Goal: Task Accomplishment & Management: Manage account settings

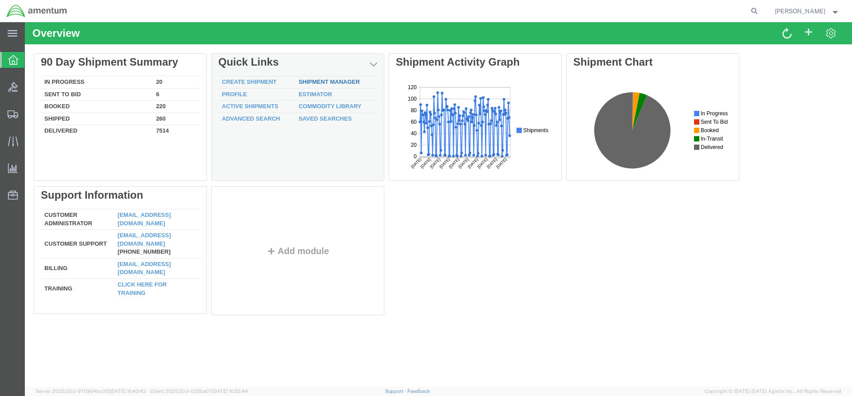
drag, startPoint x: 309, startPoint y: 82, endPoint x: 80, endPoint y: 105, distance: 230.1
click at [309, 82] on link "Shipment Manager" at bounding box center [329, 82] width 61 height 7
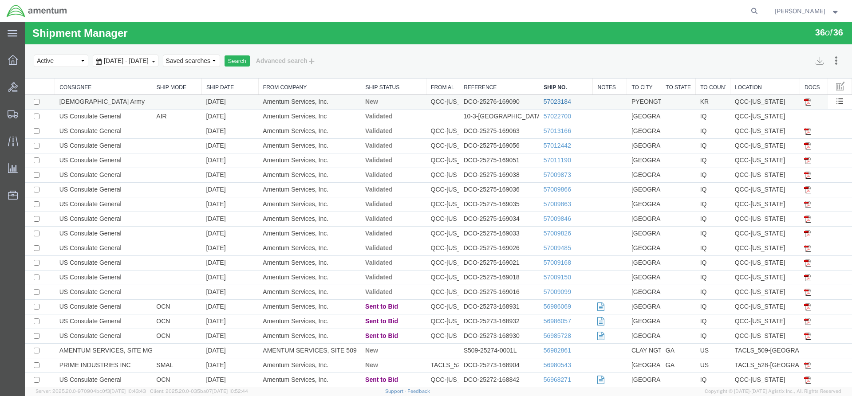
click at [563, 101] on link "57023184" at bounding box center [558, 101] width 28 height 7
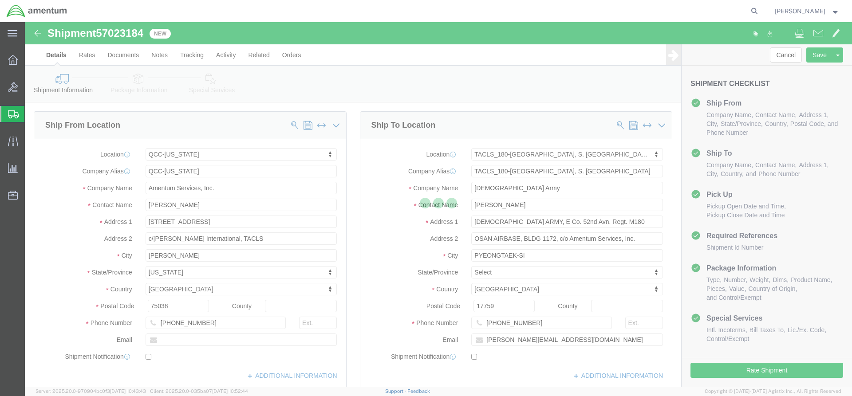
select select "42668"
select select "42679"
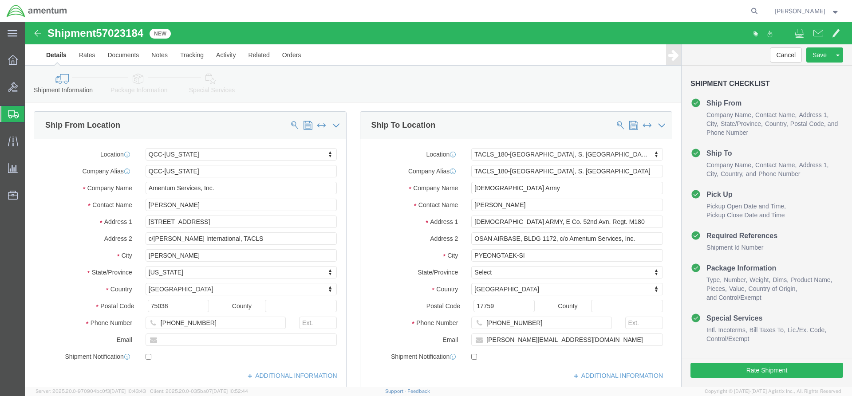
click link "Special Services"
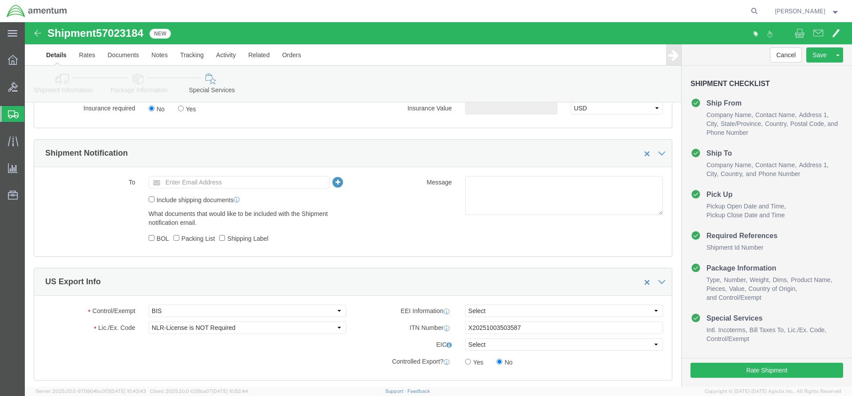
scroll to position [577, 0]
click select "Select AES-Direct EEI Carrier File EEI EEI Exempt"
select select "AESD"
click select "Select AES-Direct EEI Carrier File EEI EEI Exempt"
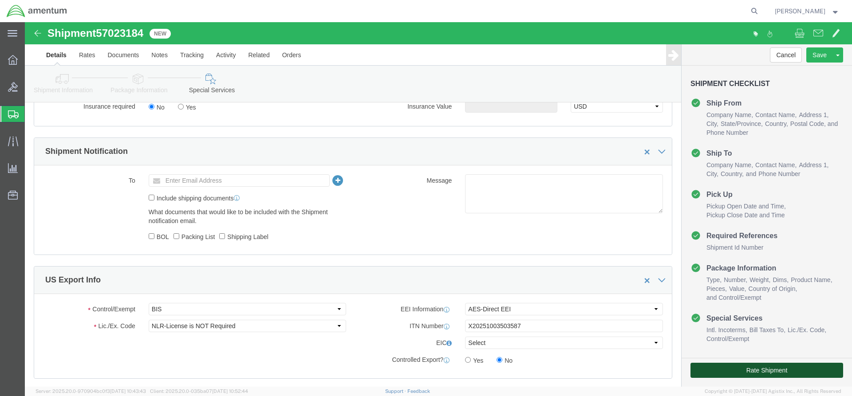
click button "Rate Shipment"
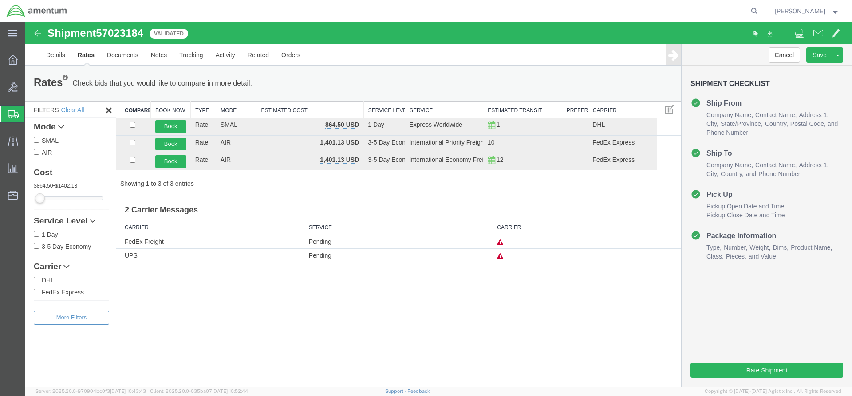
scroll to position [0, 0]
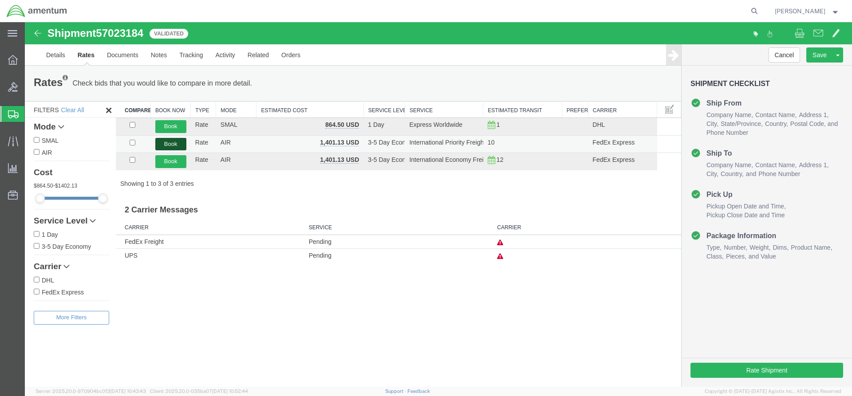
click at [165, 143] on button "Book" at bounding box center [170, 144] width 31 height 13
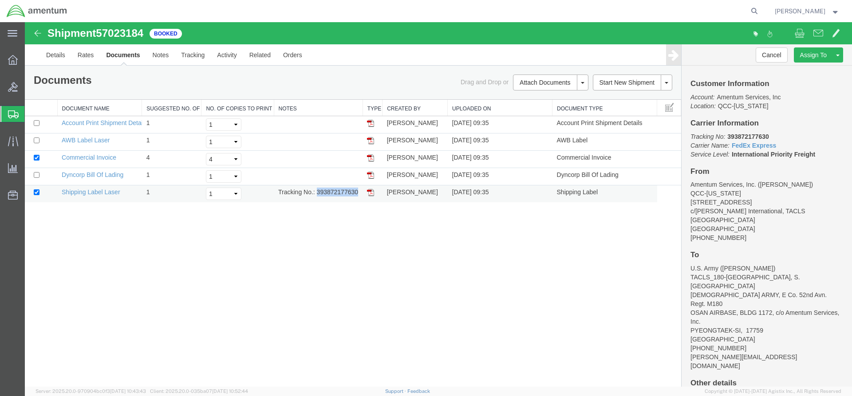
drag, startPoint x: 319, startPoint y: 194, endPoint x: 354, endPoint y: 192, distance: 35.6
click at [358, 193] on td "Tracking No.: 393872177630" at bounding box center [318, 193] width 89 height 17
drag, startPoint x: 371, startPoint y: 192, endPoint x: 29, endPoint y: 161, distance: 343.5
click at [371, 192] on img at bounding box center [370, 192] width 7 height 7
drag, startPoint x: 372, startPoint y: 142, endPoint x: 31, endPoint y: 220, distance: 349.7
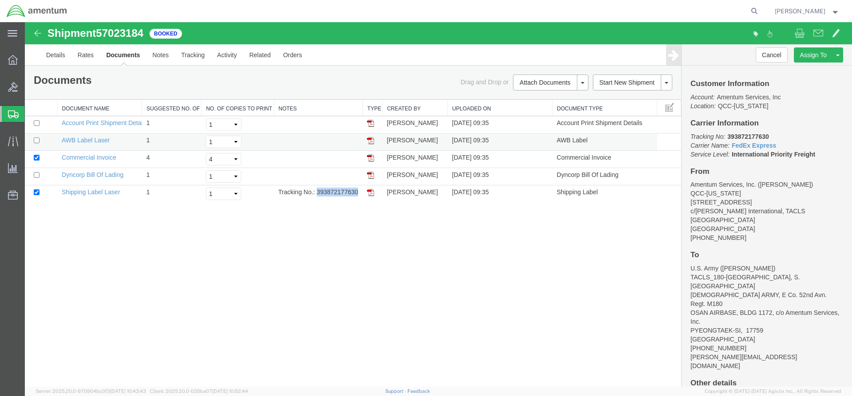
click at [372, 142] on img at bounding box center [370, 140] width 7 height 7
click at [61, 57] on link "Details" at bounding box center [56, 54] width 32 height 21
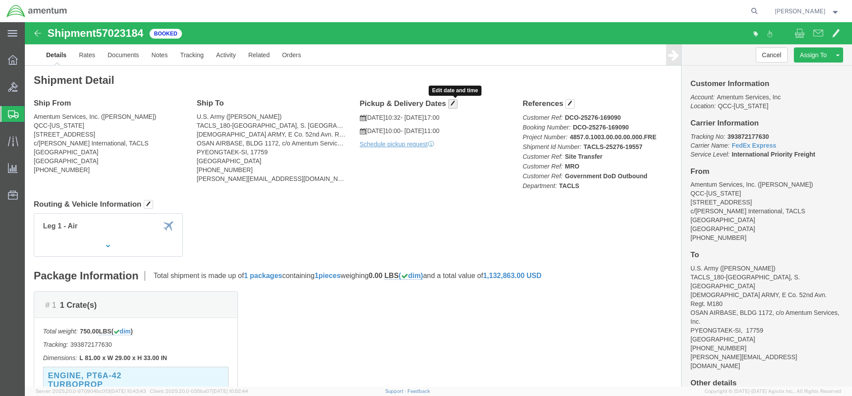
drag, startPoint x: 427, startPoint y: 79, endPoint x: 420, endPoint y: 76, distance: 7.6
click span "button"
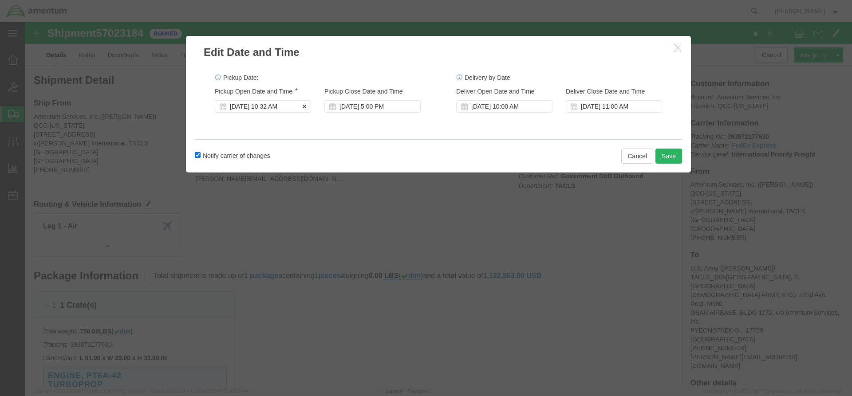
click div "Oct 03 2025 10:32 AM"
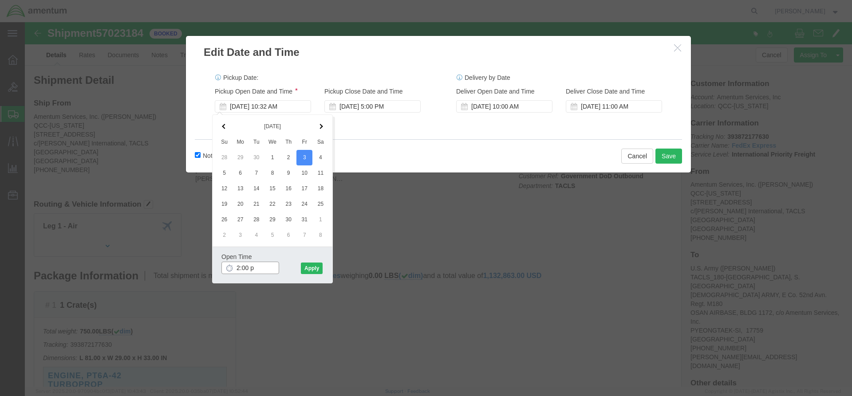
type input "2:00 pm"
click div
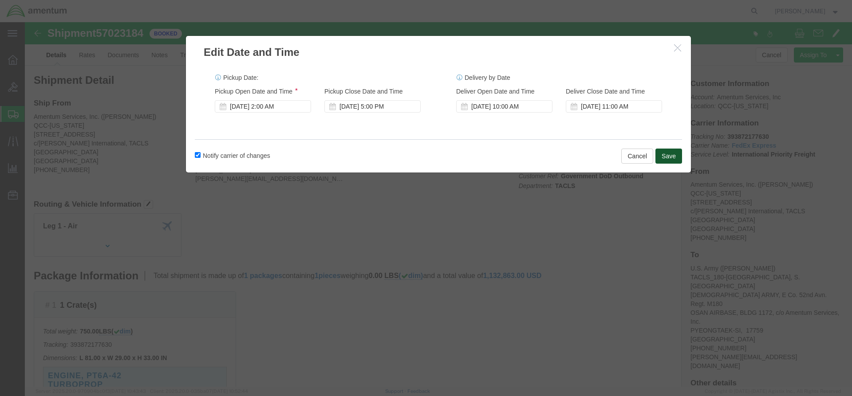
click button "Save"
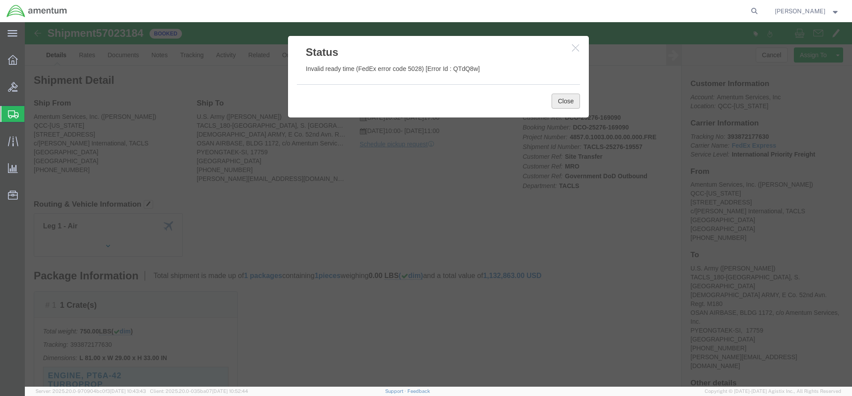
click button "Close"
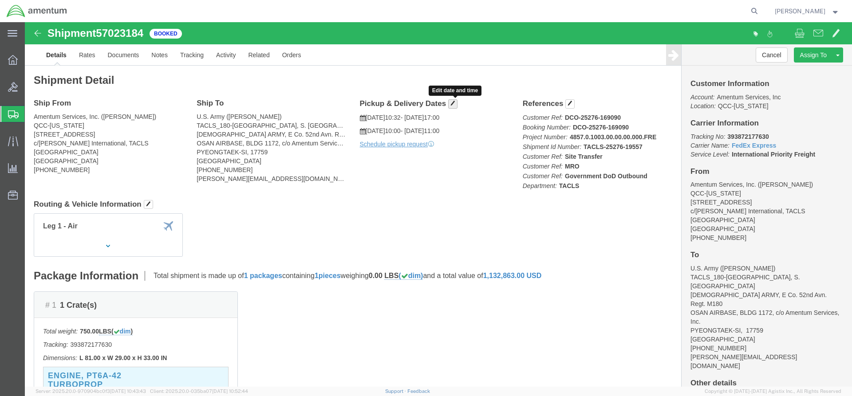
click span "button"
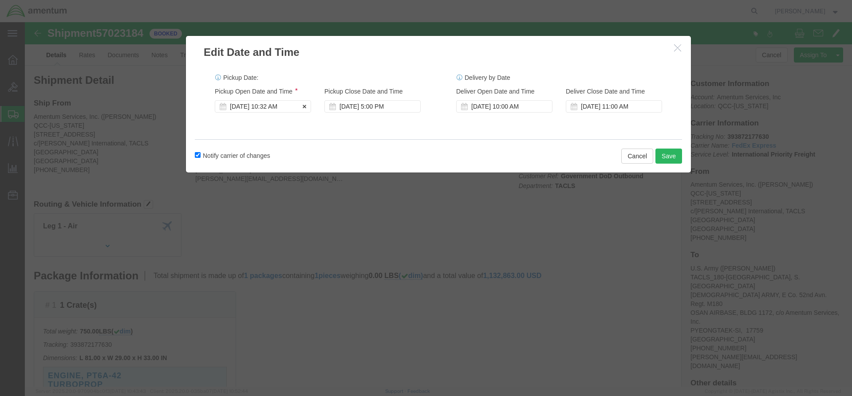
click div "Oct 03 2025 10:32 AM"
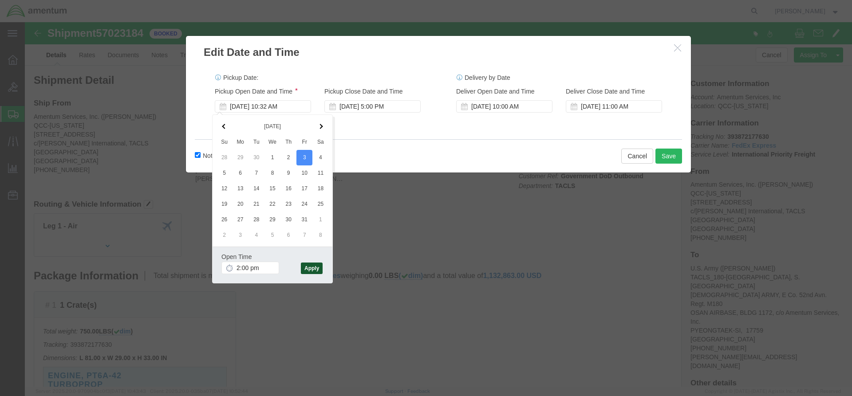
type input "2:00 PM"
click button "Apply"
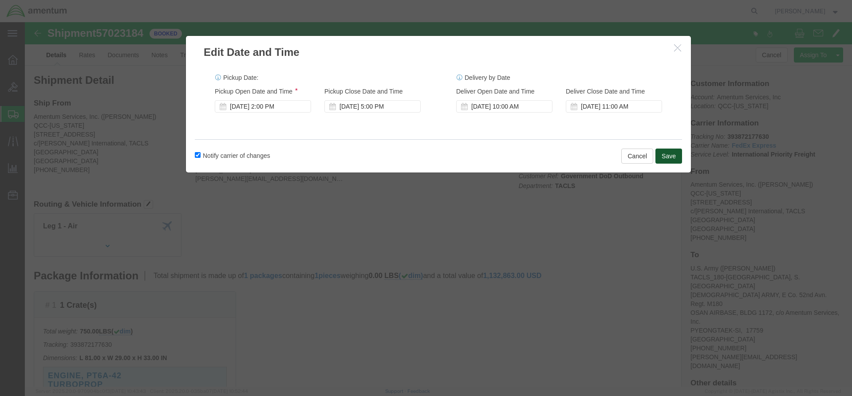
click button "Save"
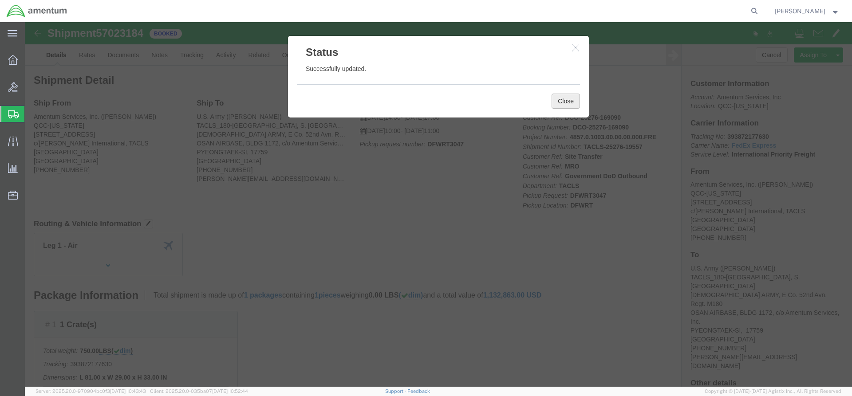
click button "Close"
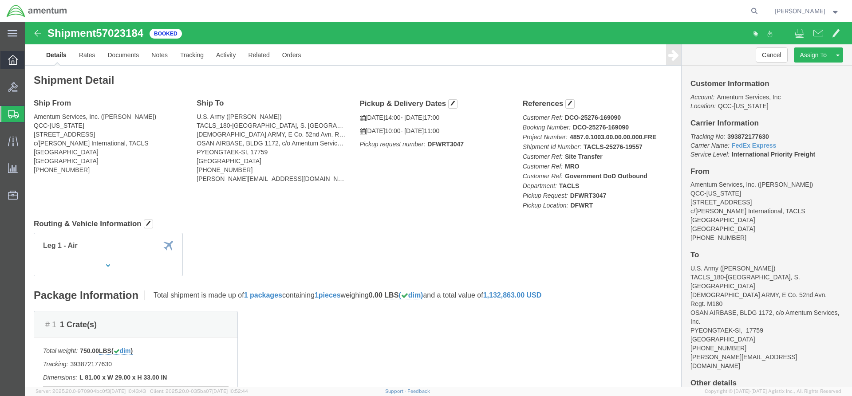
click at [12, 58] on icon at bounding box center [13, 60] width 10 height 10
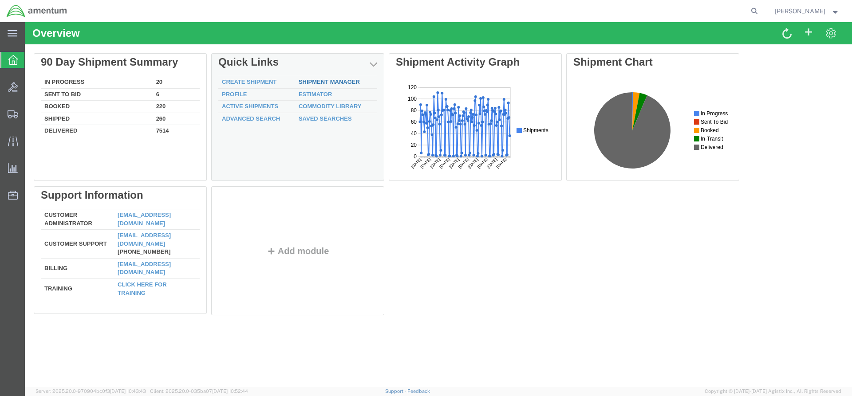
click at [343, 83] on link "Shipment Manager" at bounding box center [329, 82] width 61 height 7
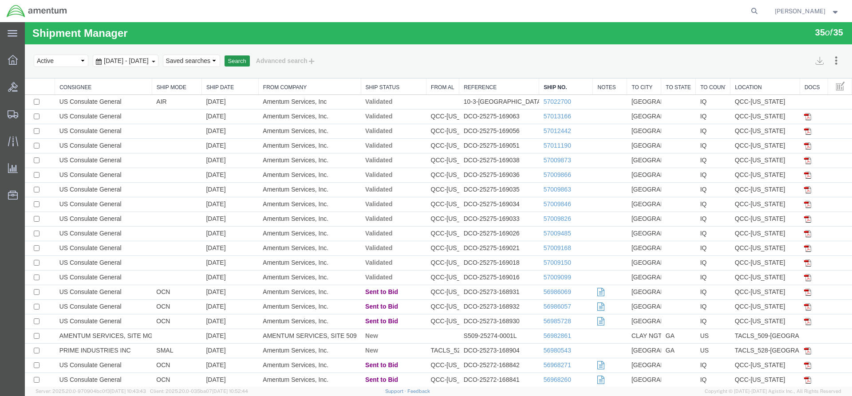
click at [250, 61] on button "Search" at bounding box center [237, 61] width 25 height 12
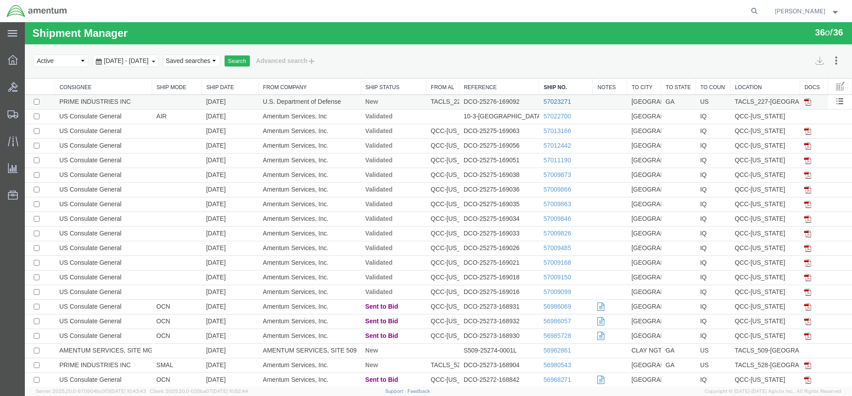
click at [552, 103] on link "57023271" at bounding box center [558, 101] width 28 height 7
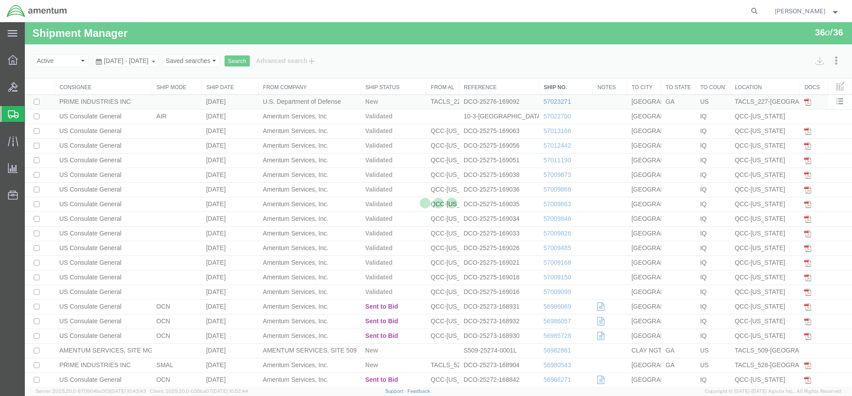
select select "42681"
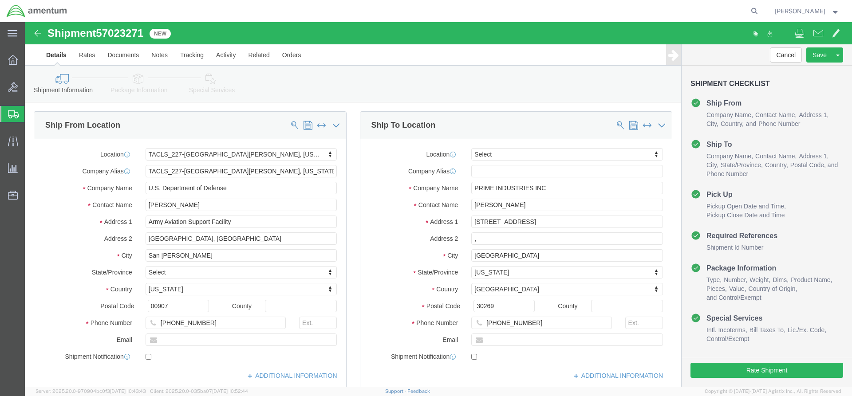
click link "Special Services"
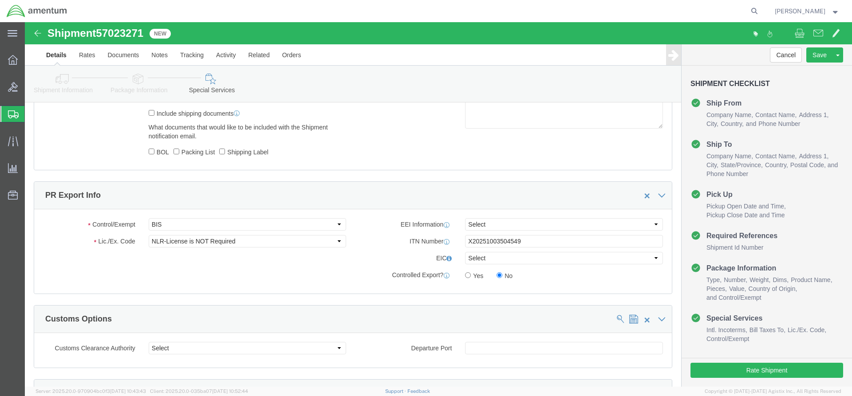
scroll to position [666, 0]
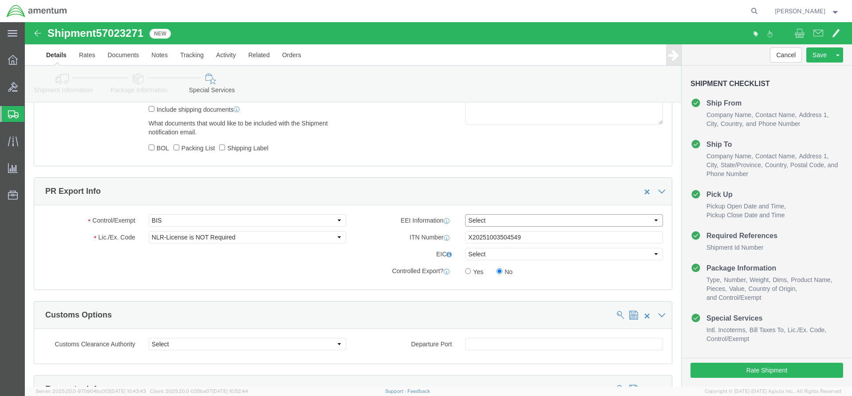
click select "Select AES-Direct EEI Carrier File EEI EEI Exempt"
select select "AESD"
click select "Select AES-Direct EEI Carrier File EEI EEI Exempt"
click button "Rate Shipment"
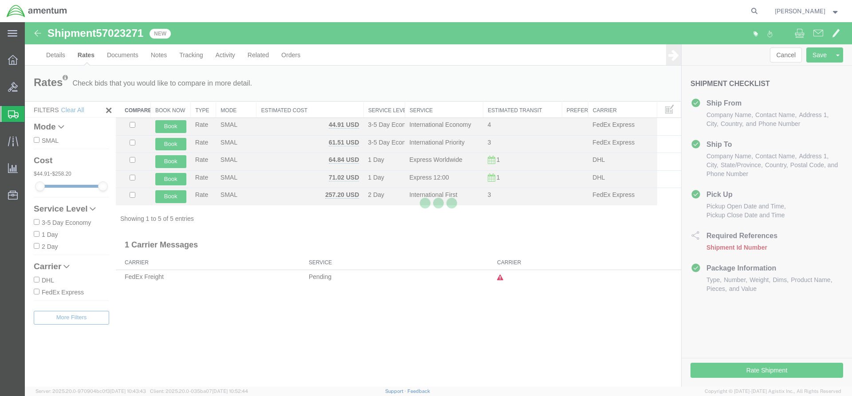
scroll to position [0, 0]
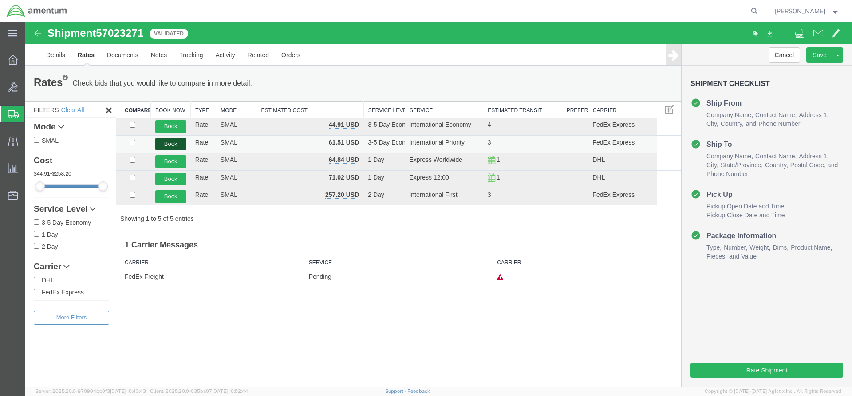
click at [169, 146] on button "Book" at bounding box center [170, 144] width 31 height 13
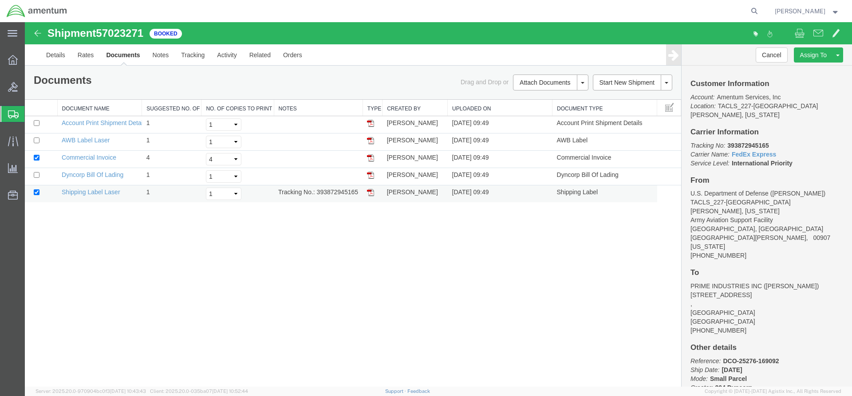
drag, startPoint x: 33, startPoint y: 151, endPoint x: 371, endPoint y: 194, distance: 340.4
click at [371, 194] on img at bounding box center [370, 192] width 7 height 7
click at [370, 142] on img at bounding box center [370, 140] width 7 height 7
click at [11, 60] on icon at bounding box center [13, 60] width 10 height 10
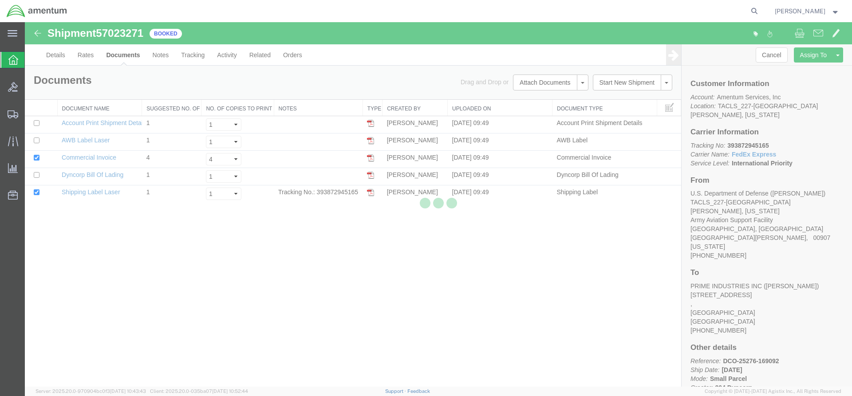
click at [273, 302] on div at bounding box center [438, 204] width 827 height 365
click at [43, 62] on div at bounding box center [438, 204] width 827 height 365
click at [17, 63] on icon at bounding box center [13, 60] width 10 height 10
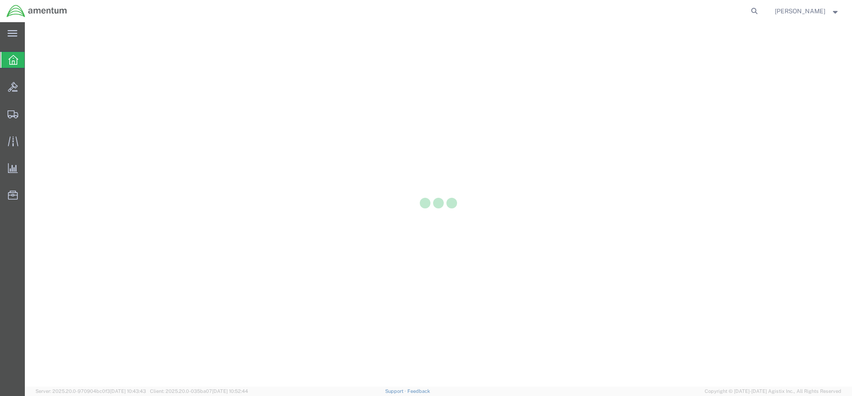
click at [15, 55] on icon at bounding box center [13, 60] width 10 height 10
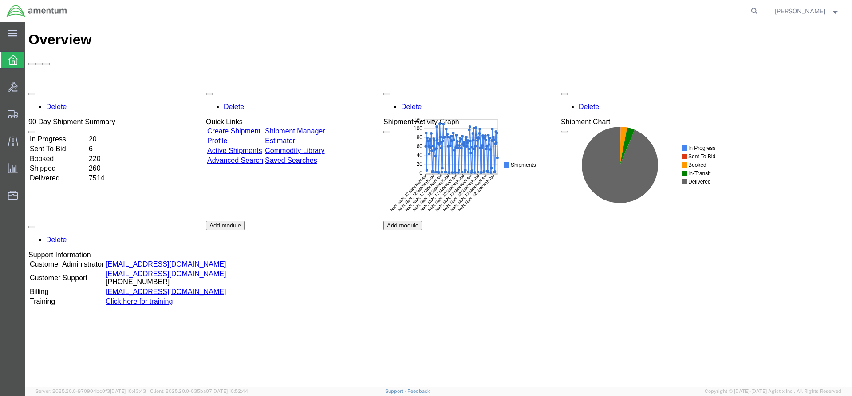
click at [325, 127] on link "Shipment Manager" at bounding box center [295, 131] width 60 height 8
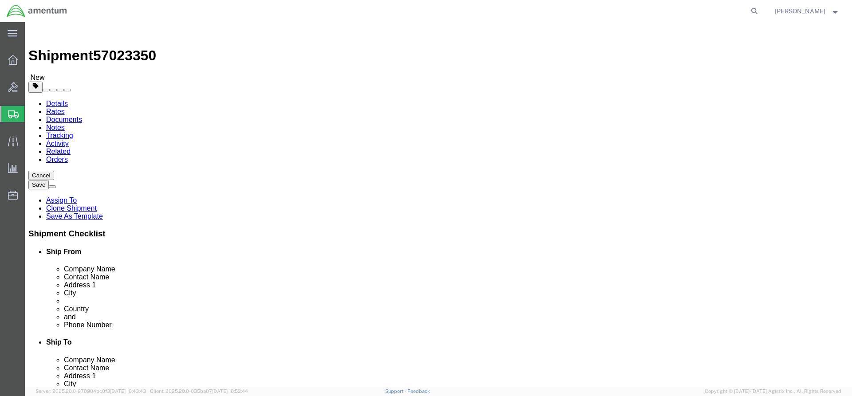
select select "42681"
select select
click input "404.767.5800"
type input "[PHONE_NUMBER]"
click link "Special Services"
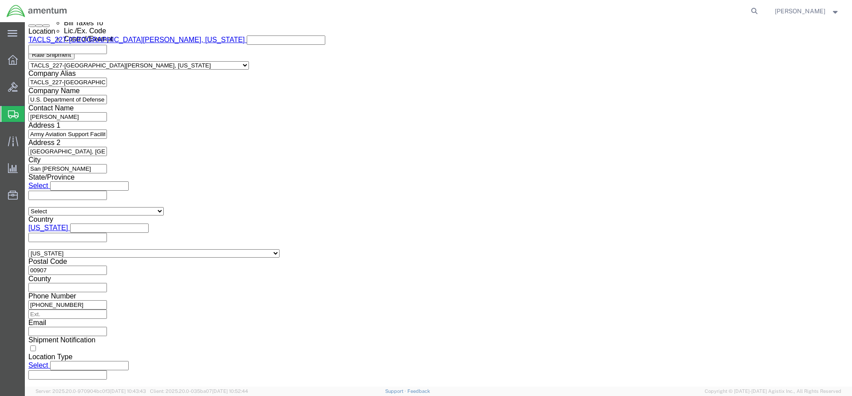
scroll to position [621, 0]
click select "Select AES-Direct EEI Carrier File EEI EEI Exempt"
select select "AESD"
click select "Select AES-Direct EEI Carrier File EEI EEI Exempt"
click button "Rate Shipment"
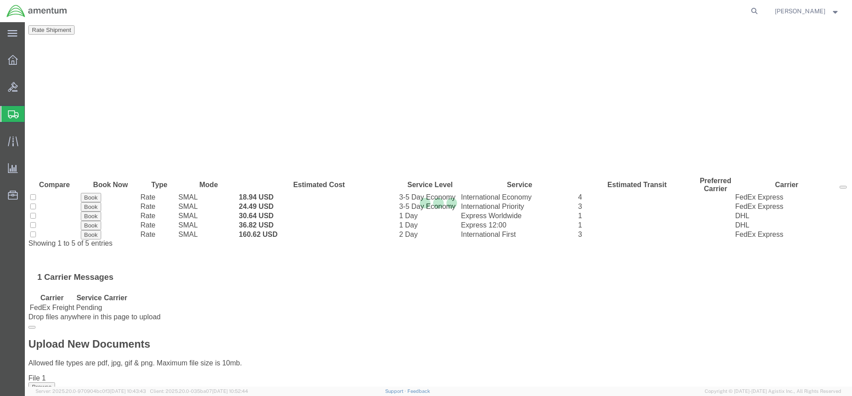
scroll to position [0, 0]
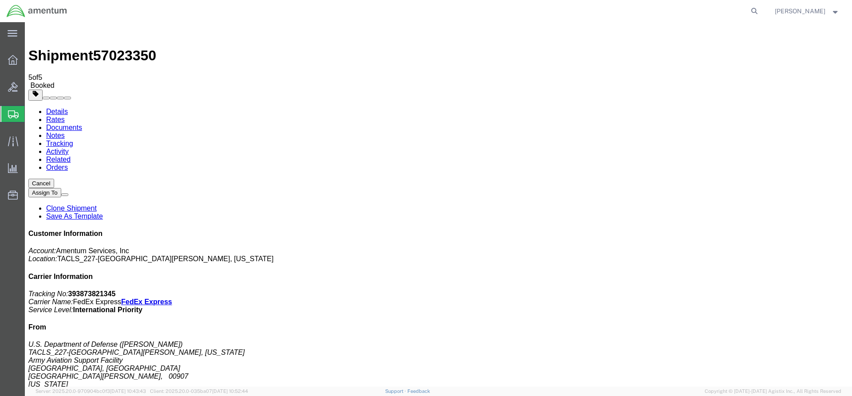
drag, startPoint x: 371, startPoint y: 193, endPoint x: 33, endPoint y: 133, distance: 343.0
drag, startPoint x: 369, startPoint y: 142, endPoint x: 397, endPoint y: 139, distance: 27.6
click at [12, 62] on icon at bounding box center [13, 60] width 10 height 10
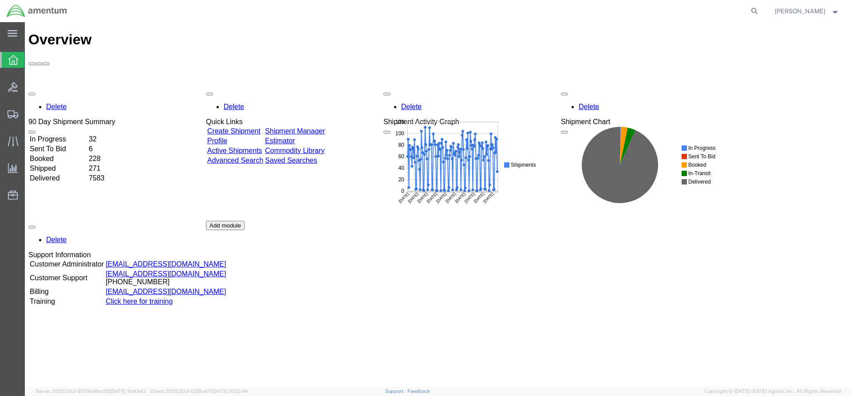
click at [325, 127] on link "Shipment Manager" at bounding box center [295, 131] width 60 height 8
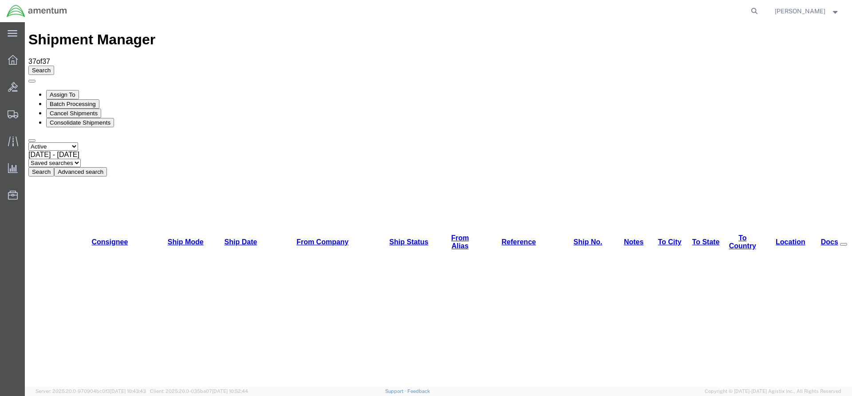
drag, startPoint x: 272, startPoint y: 63, endPoint x: 273, endPoint y: 69, distance: 6.3
click at [273, 75] on div "Assign To Batch Processing Cancel Shipments Consolidate Shipments Select status…" at bounding box center [438, 126] width 820 height 102
click at [54, 167] on button "Search" at bounding box center [41, 171] width 26 height 9
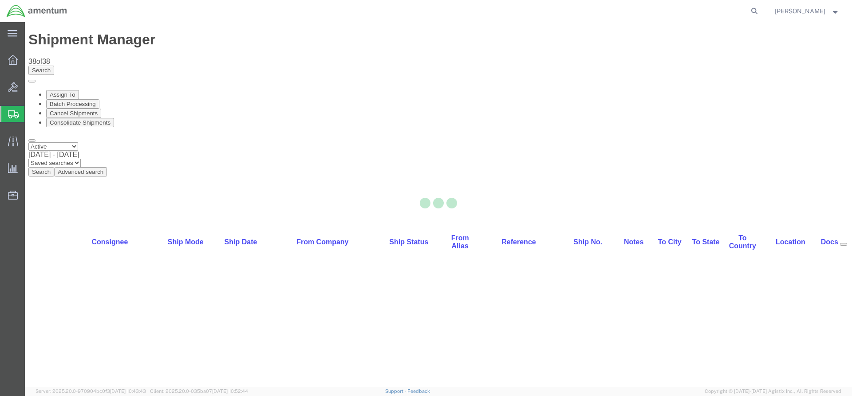
select select "42668"
select select "60371"
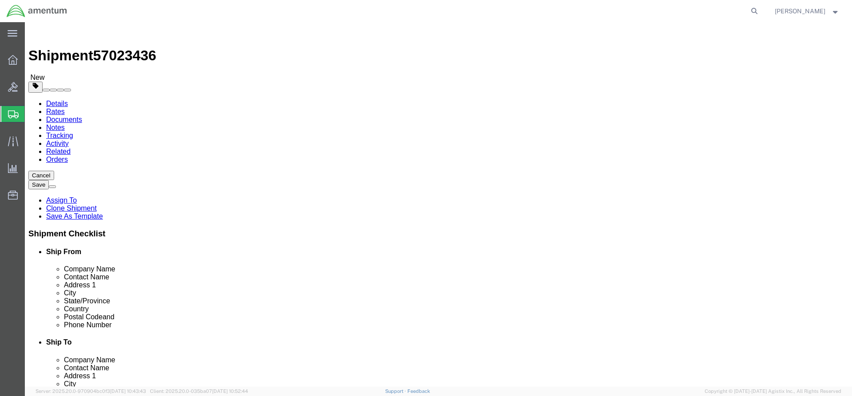
click link "Special Services"
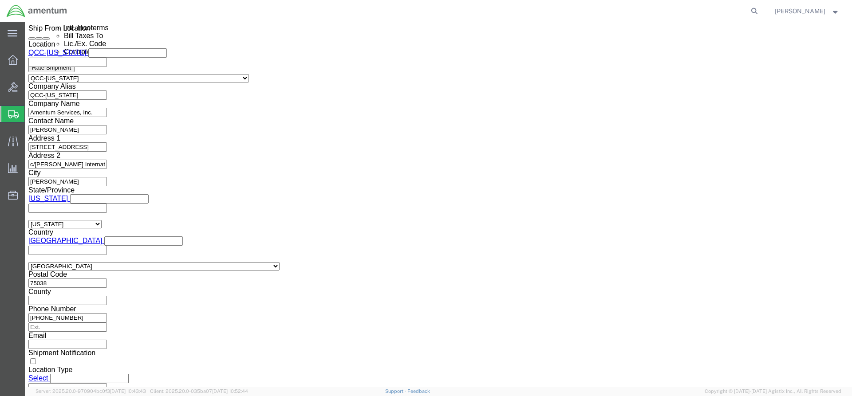
scroll to position [621, 0]
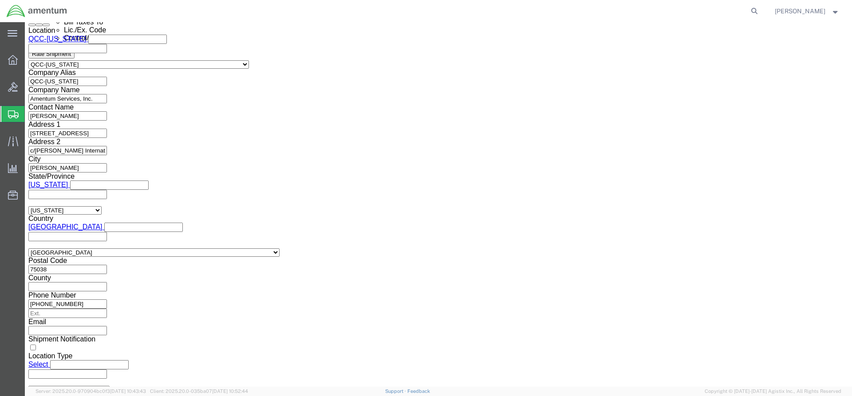
click select "Select AES-Direct EEI Carrier File EEI EEI Exempt"
select select "AESD"
click select "Select AES-Direct EEI Carrier File EEI EEI Exempt"
click button "Rate Shipment"
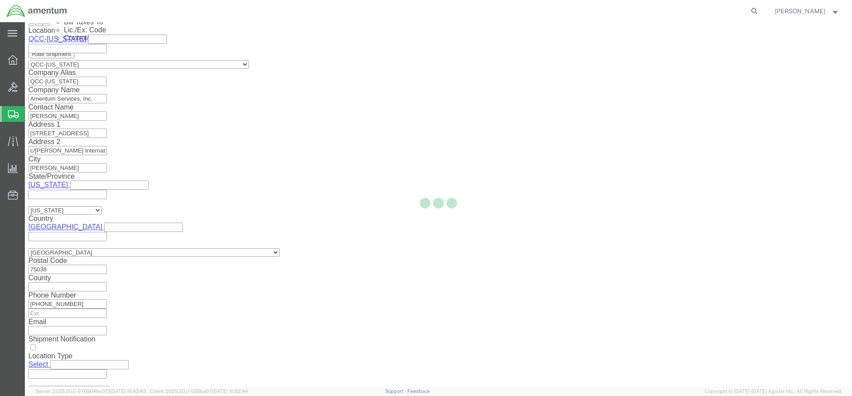
scroll to position [0, 0]
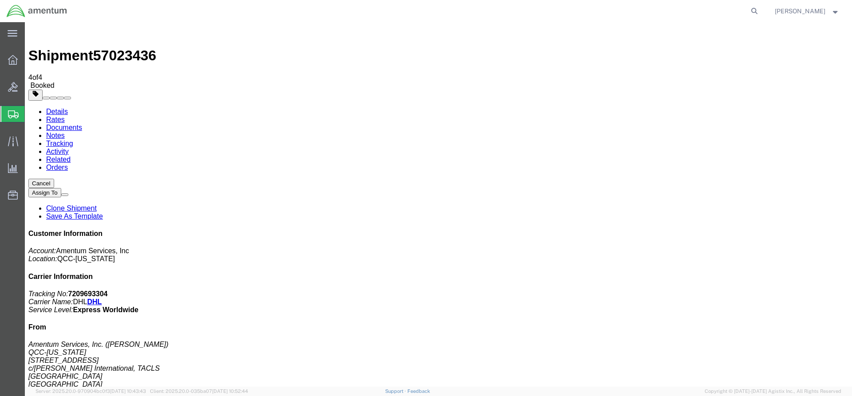
drag, startPoint x: 48, startPoint y: 162, endPoint x: 370, endPoint y: 173, distance: 322.3
click at [16, 56] on icon at bounding box center [13, 60] width 10 height 10
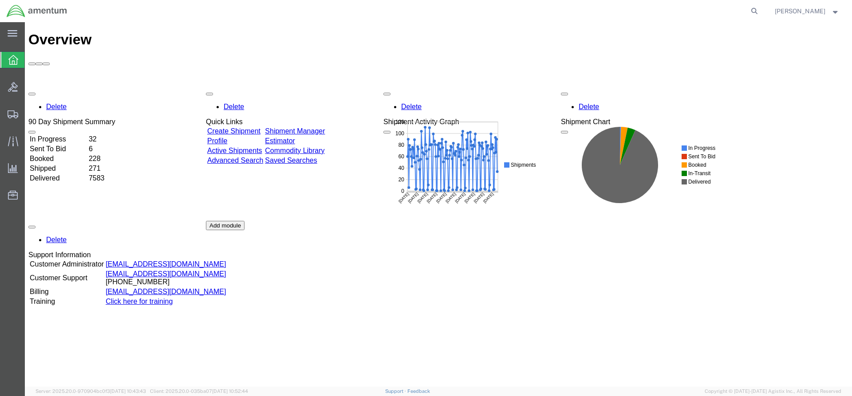
click at [325, 127] on link "Shipment Manager" at bounding box center [295, 131] width 60 height 8
